Goal: Information Seeking & Learning: Check status

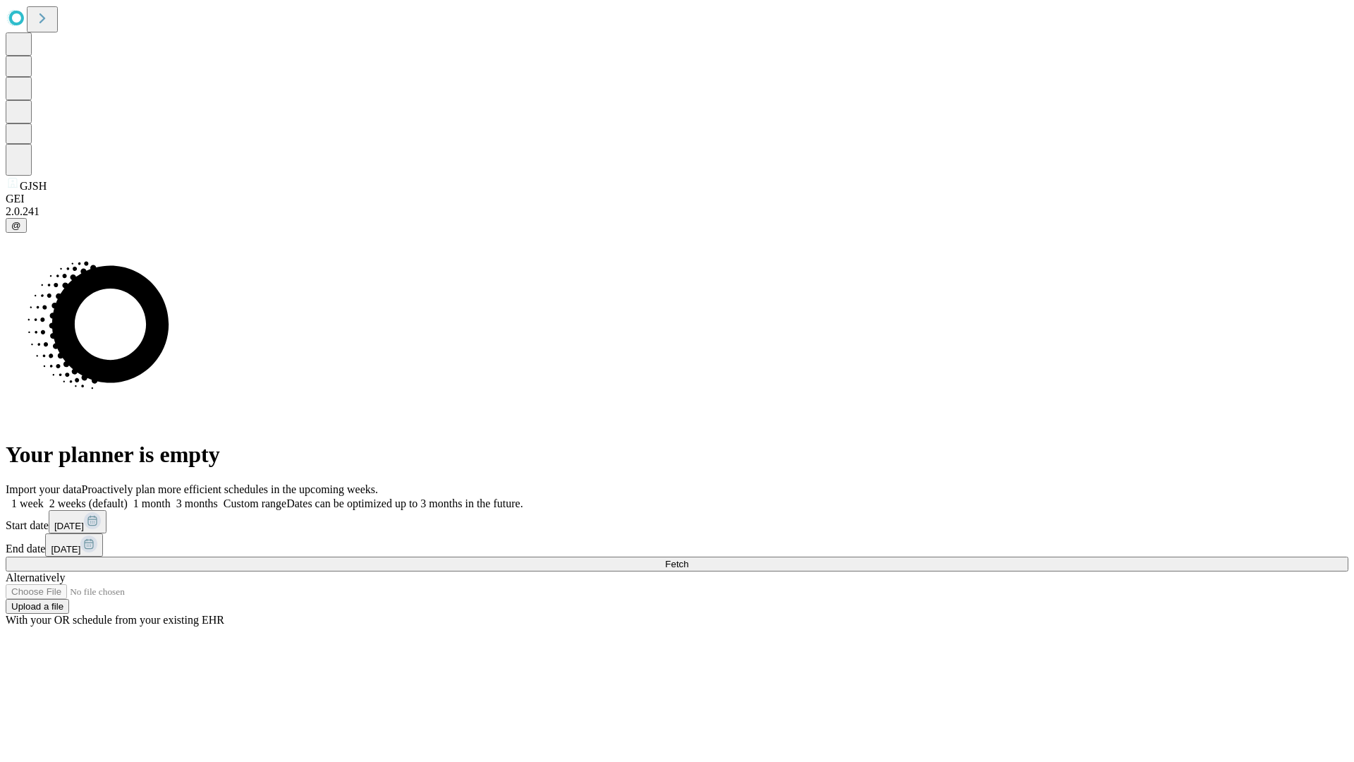
click at [688, 559] on span "Fetch" at bounding box center [676, 564] width 23 height 11
